Goal: Task Accomplishment & Management: Use online tool/utility

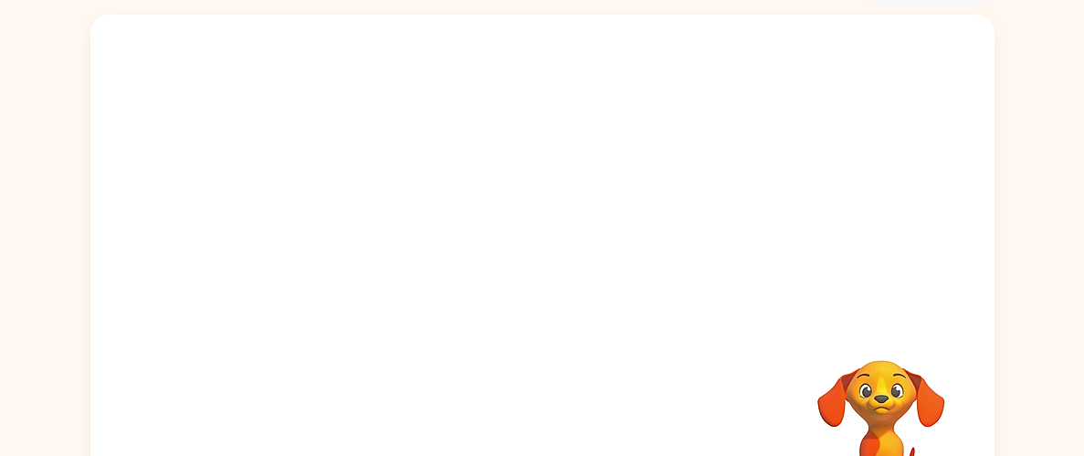
scroll to position [187, 0]
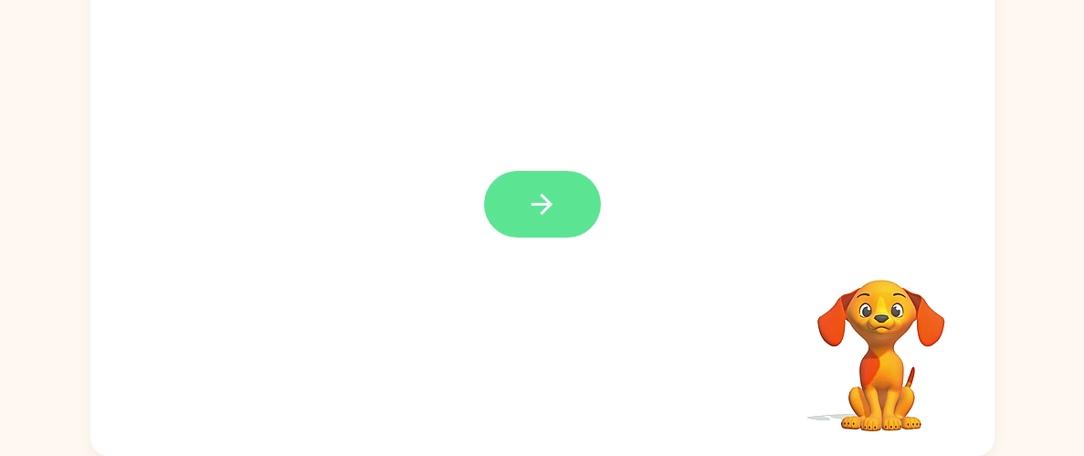
click at [561, 196] on button "button" at bounding box center [542, 204] width 117 height 67
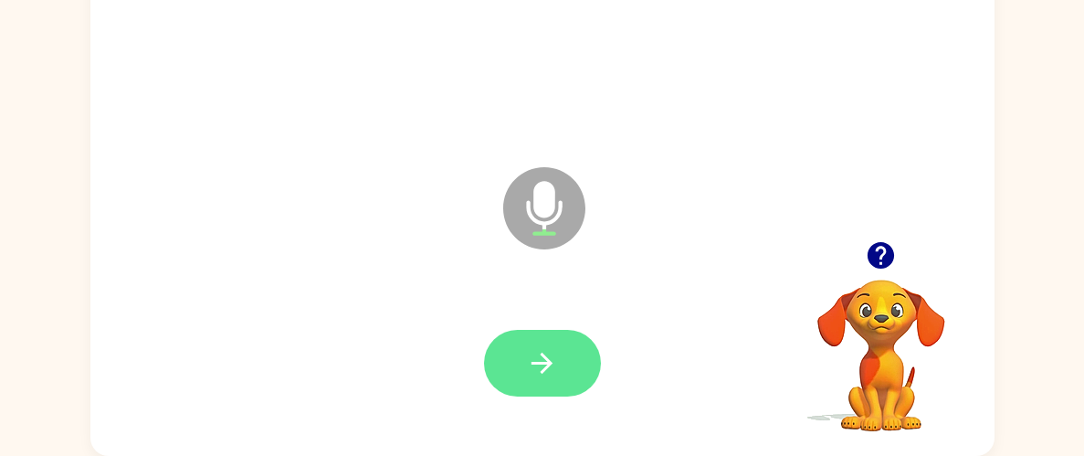
click at [536, 357] on icon "button" at bounding box center [542, 363] width 32 height 32
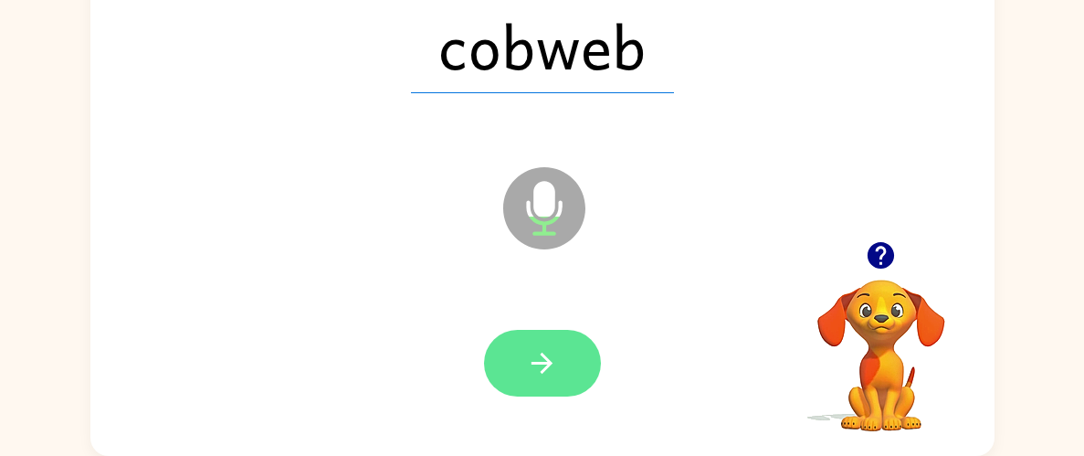
click at [592, 363] on button "button" at bounding box center [542, 363] width 117 height 67
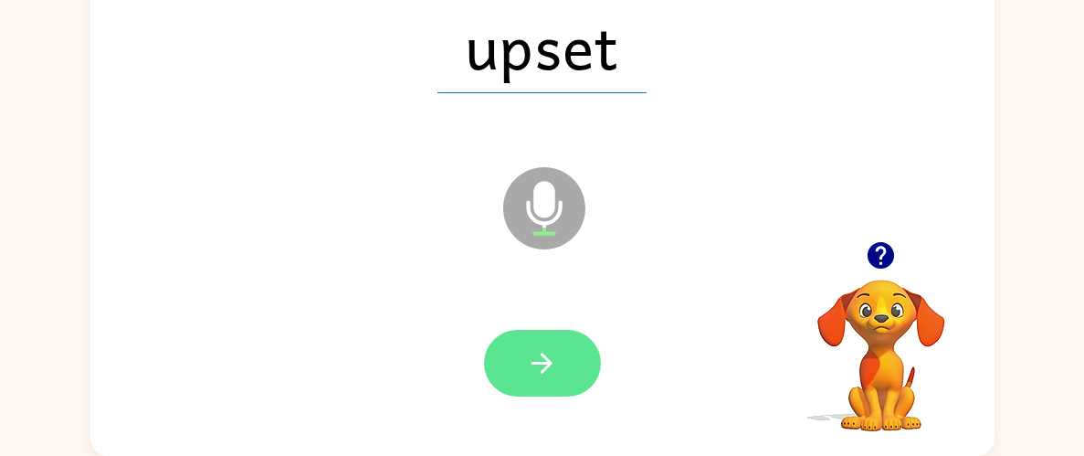
click at [563, 369] on button "button" at bounding box center [542, 363] width 117 height 67
click at [550, 375] on icon "button" at bounding box center [542, 363] width 32 height 32
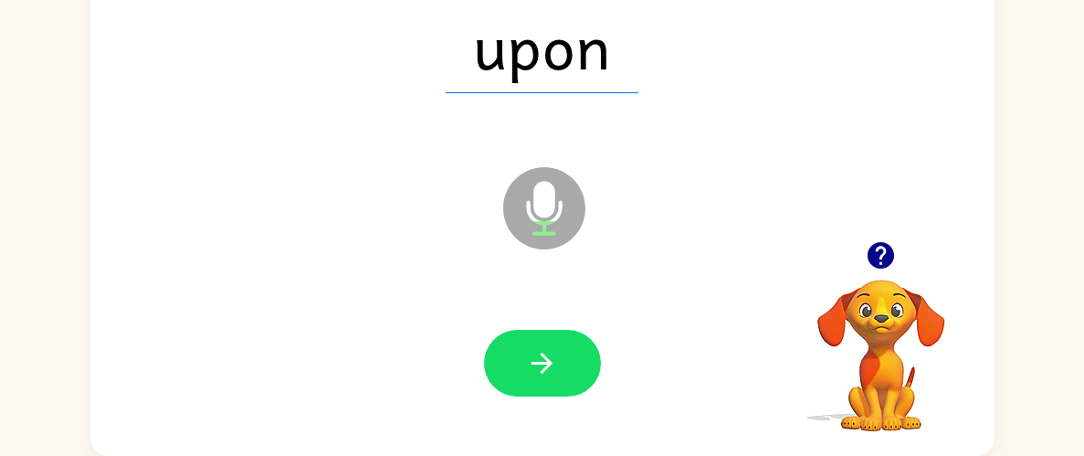
click at [550, 375] on icon "button" at bounding box center [542, 363] width 32 height 32
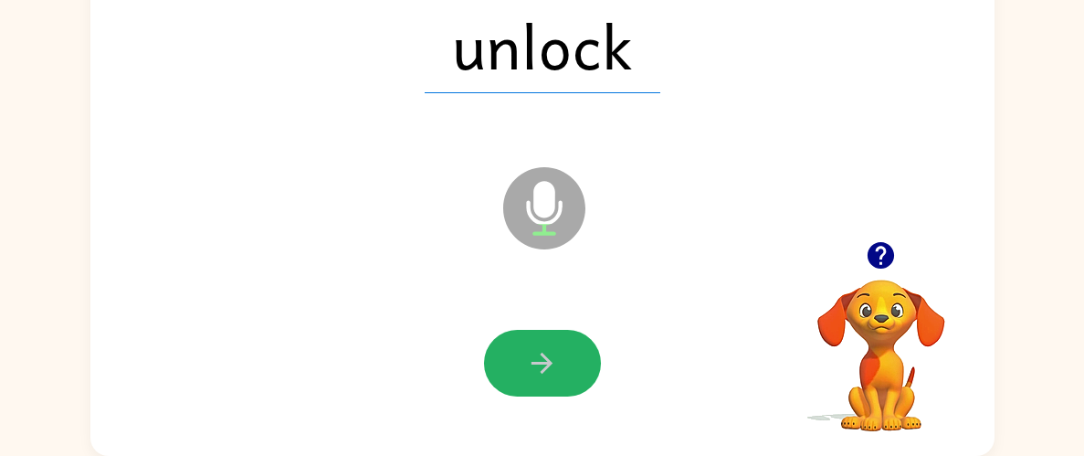
click at [550, 375] on icon "button" at bounding box center [542, 363] width 32 height 32
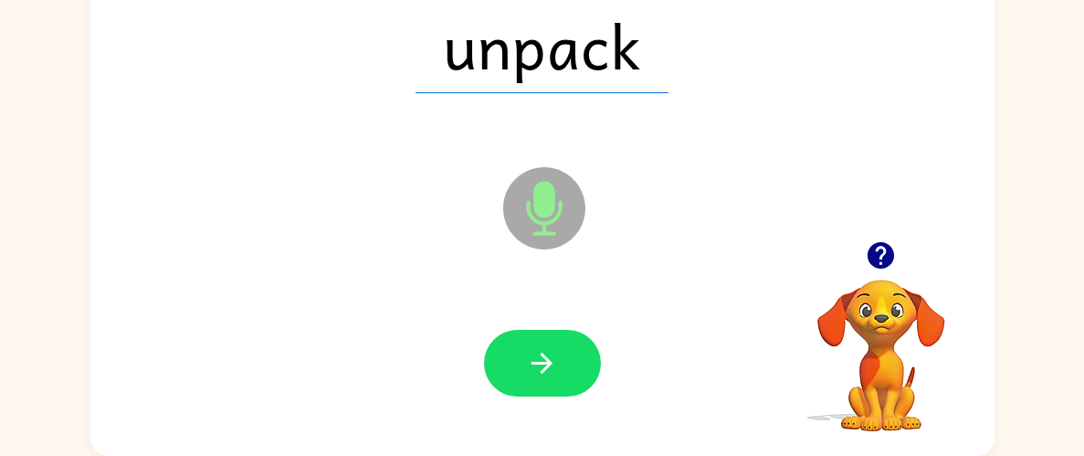
click at [550, 375] on icon "button" at bounding box center [542, 363] width 32 height 32
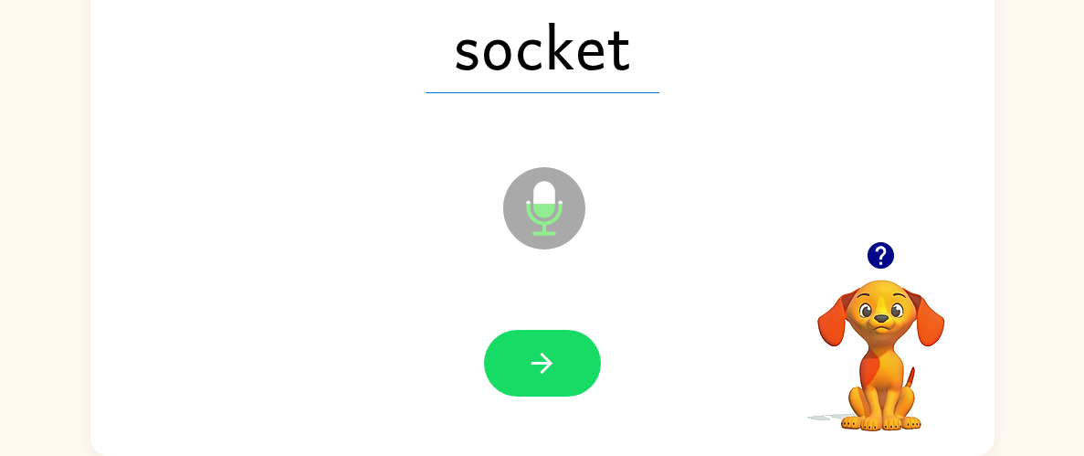
click at [550, 375] on icon "button" at bounding box center [542, 363] width 32 height 32
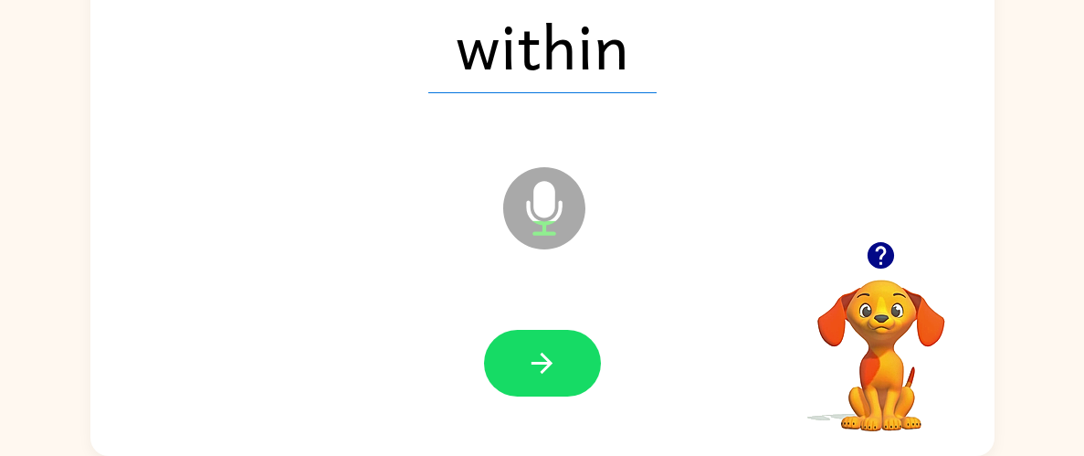
click at [550, 375] on icon "button" at bounding box center [542, 363] width 32 height 32
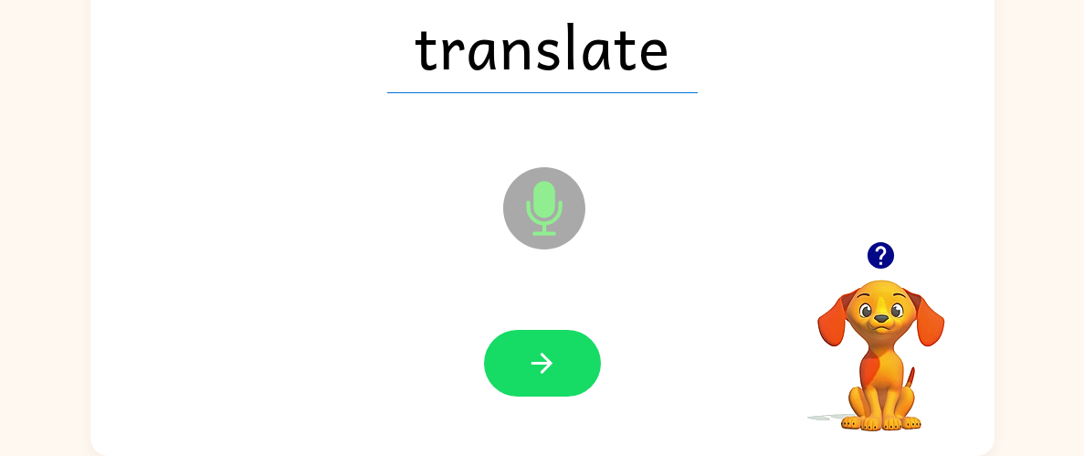
click at [550, 375] on icon "button" at bounding box center [542, 363] width 32 height 32
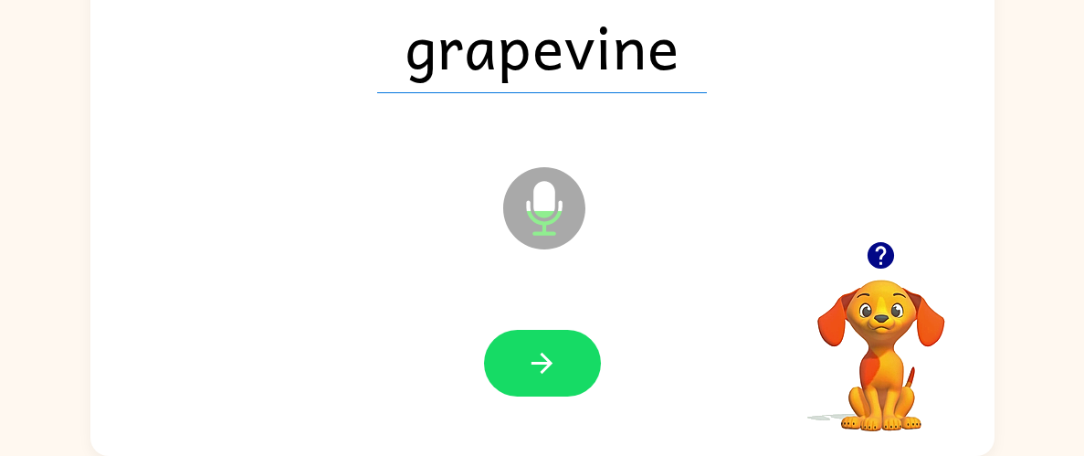
click at [550, 375] on icon "button" at bounding box center [542, 363] width 32 height 32
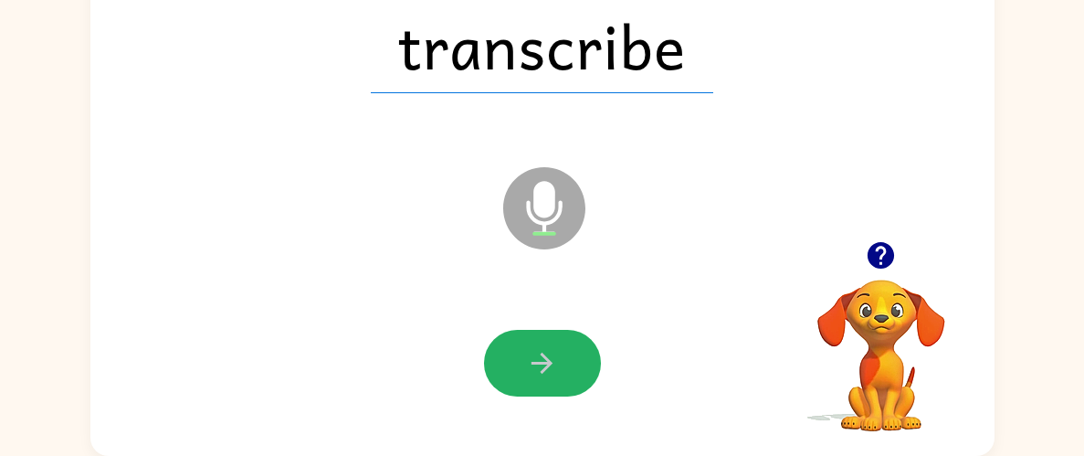
click at [550, 375] on icon "button" at bounding box center [542, 363] width 32 height 32
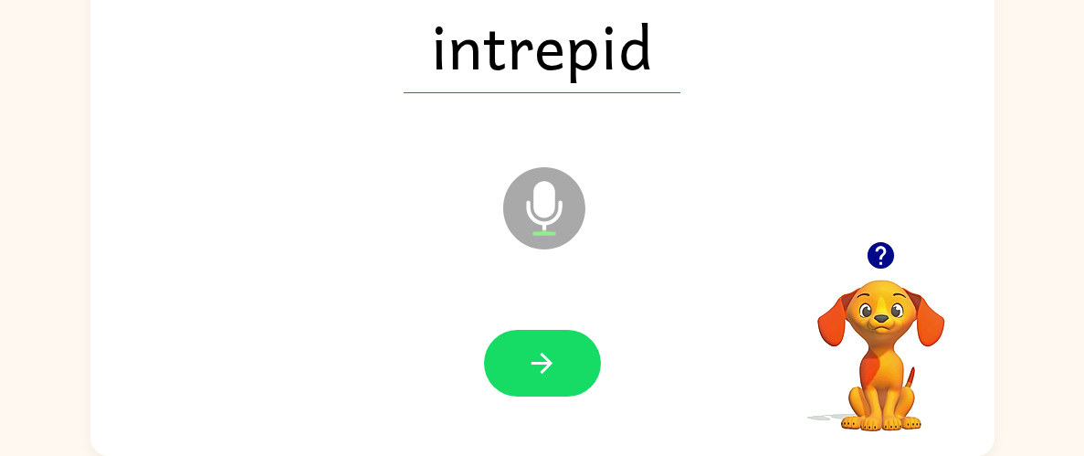
click at [550, 375] on icon "button" at bounding box center [542, 363] width 32 height 32
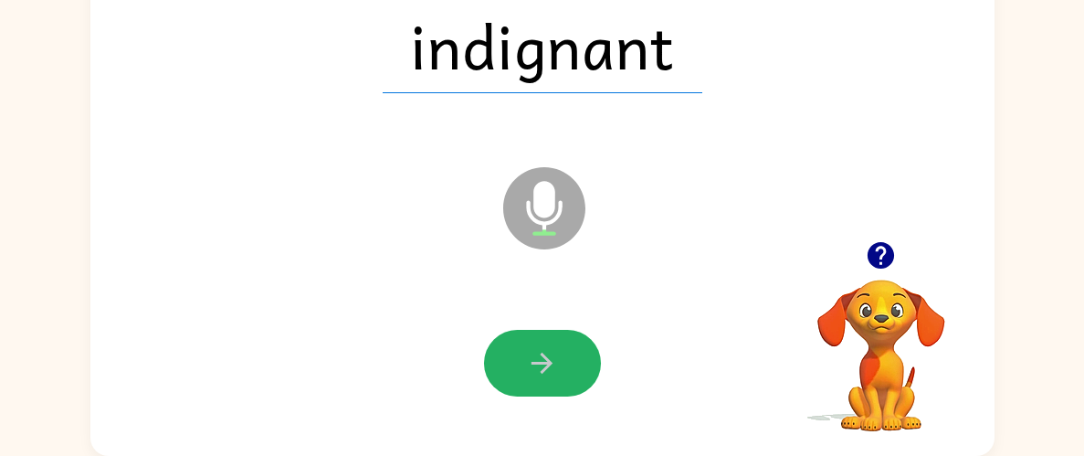
click at [550, 375] on icon "button" at bounding box center [542, 363] width 32 height 32
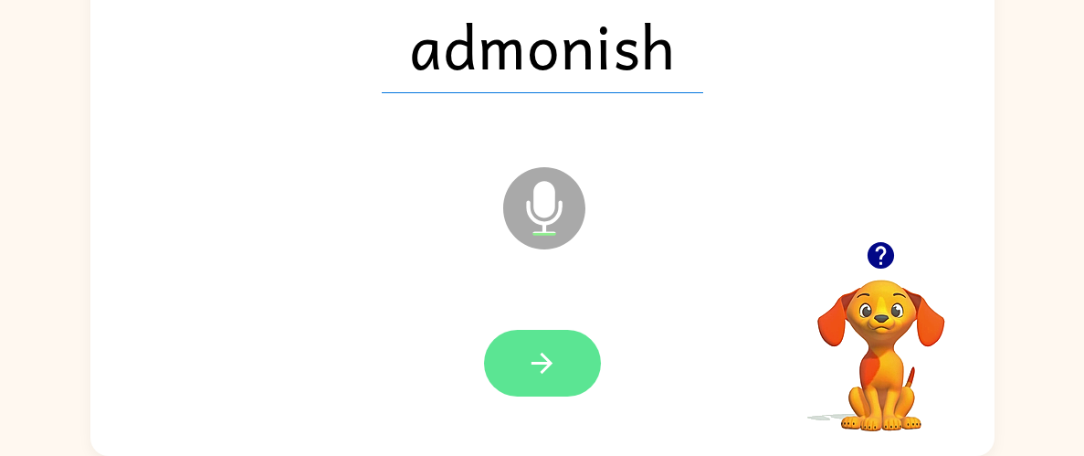
click at [569, 365] on button "button" at bounding box center [542, 363] width 117 height 67
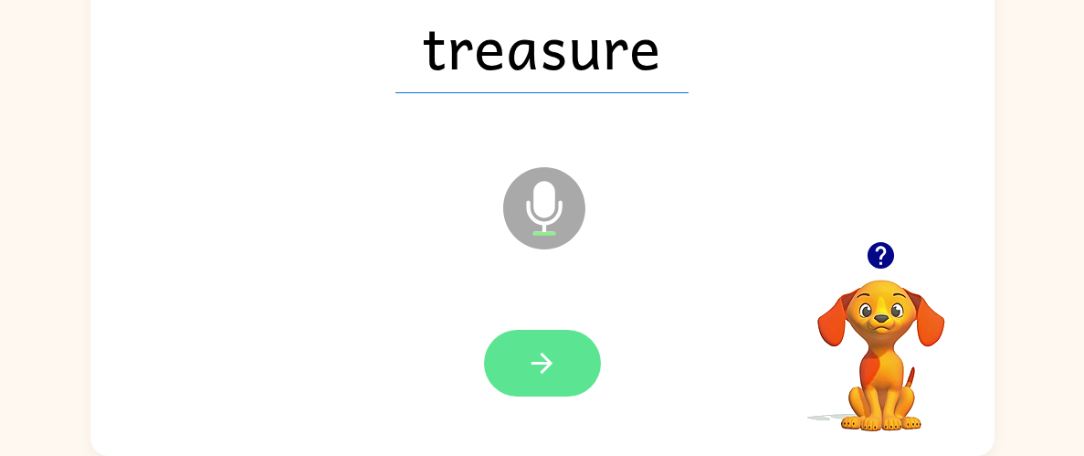
click at [563, 386] on button "button" at bounding box center [542, 363] width 117 height 67
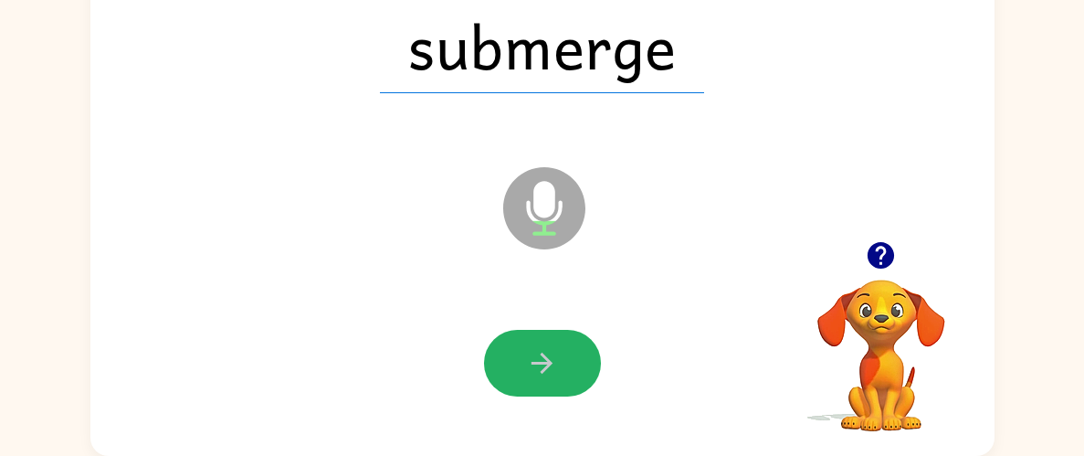
click at [563, 386] on button "button" at bounding box center [542, 363] width 117 height 67
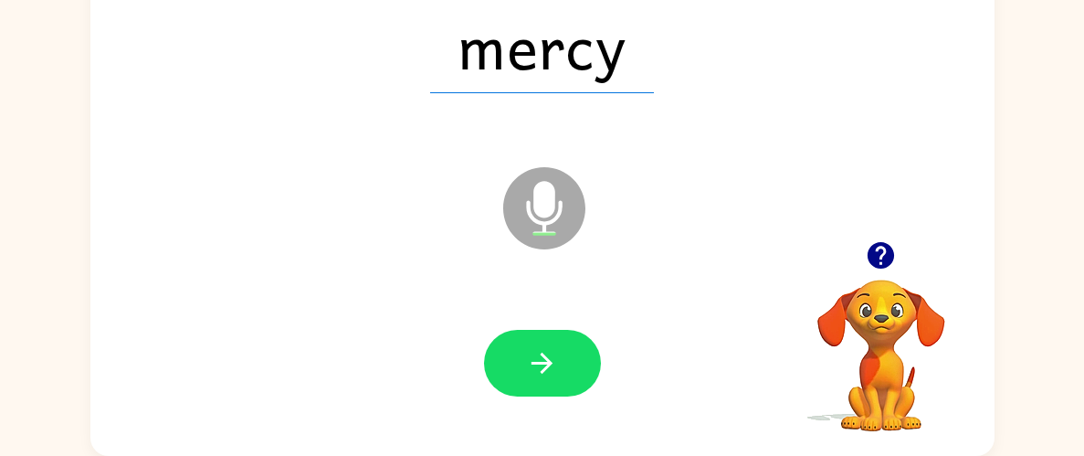
click at [563, 386] on button "button" at bounding box center [542, 363] width 117 height 67
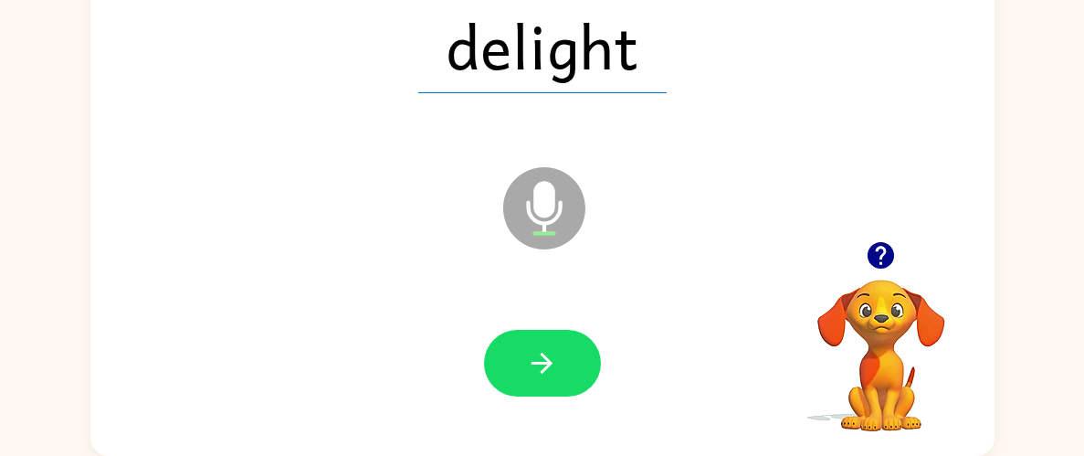
click at [563, 386] on button "button" at bounding box center [542, 363] width 117 height 67
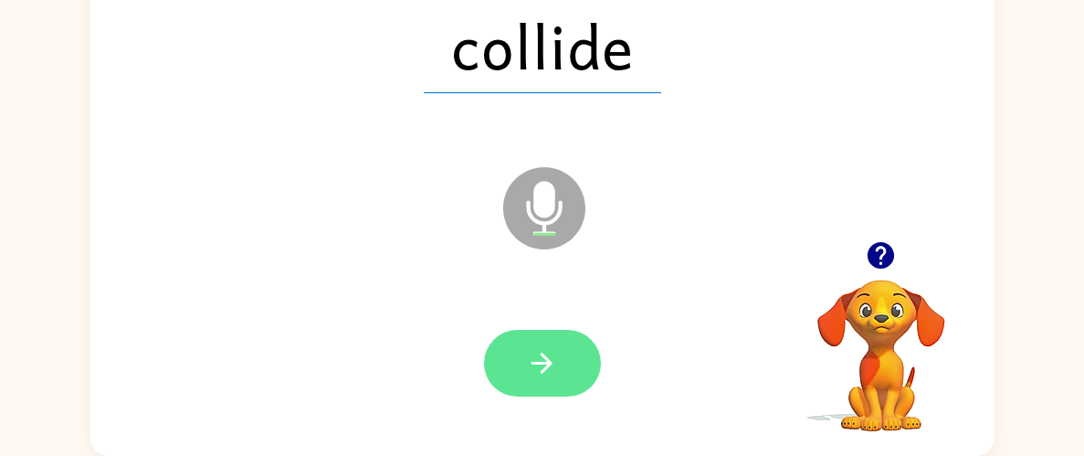
click at [558, 348] on button "button" at bounding box center [542, 363] width 117 height 67
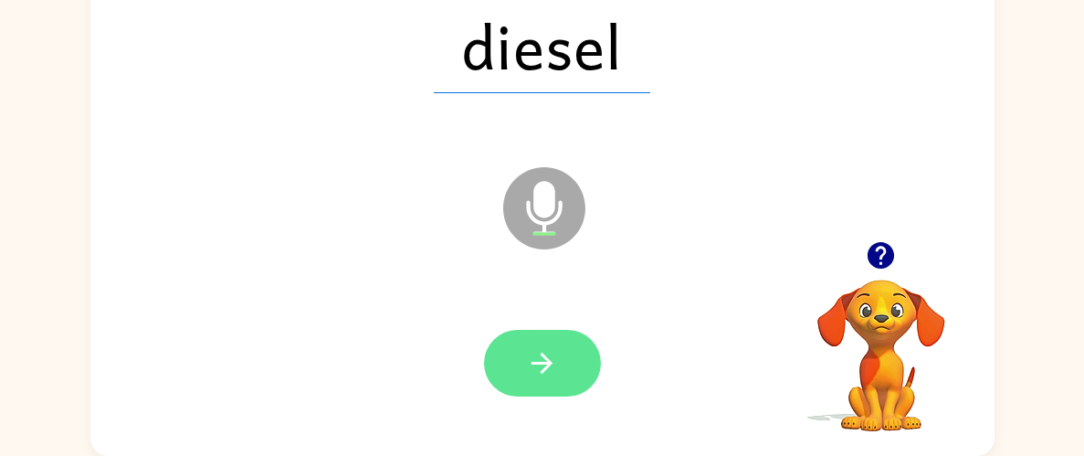
click at [562, 368] on button "button" at bounding box center [542, 363] width 117 height 67
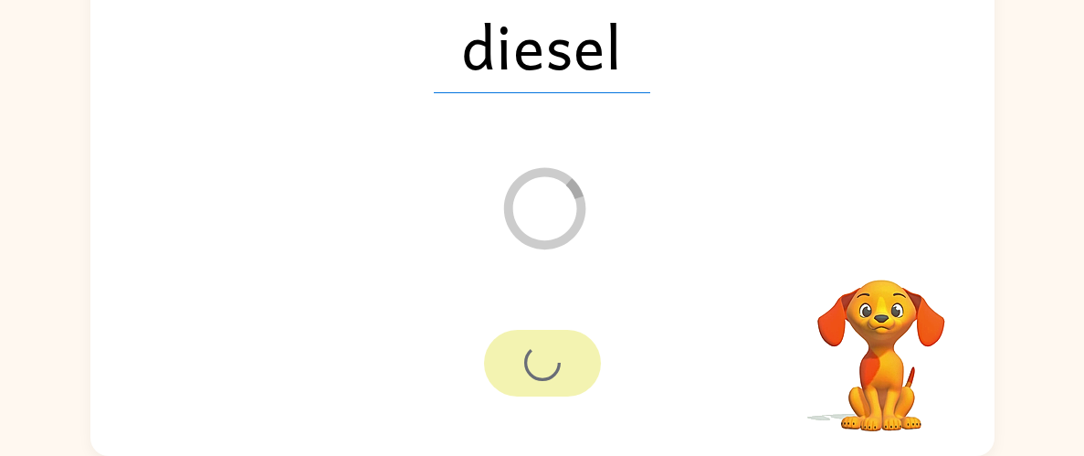
scroll to position [153, 0]
